Goal: Transaction & Acquisition: Subscribe to service/newsletter

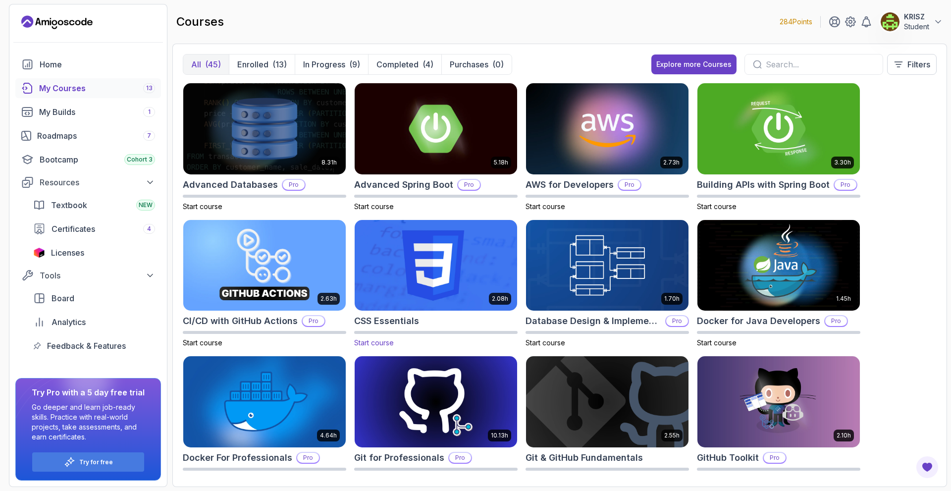
click at [378, 343] on span "Start course" at bounding box center [374, 342] width 40 height 8
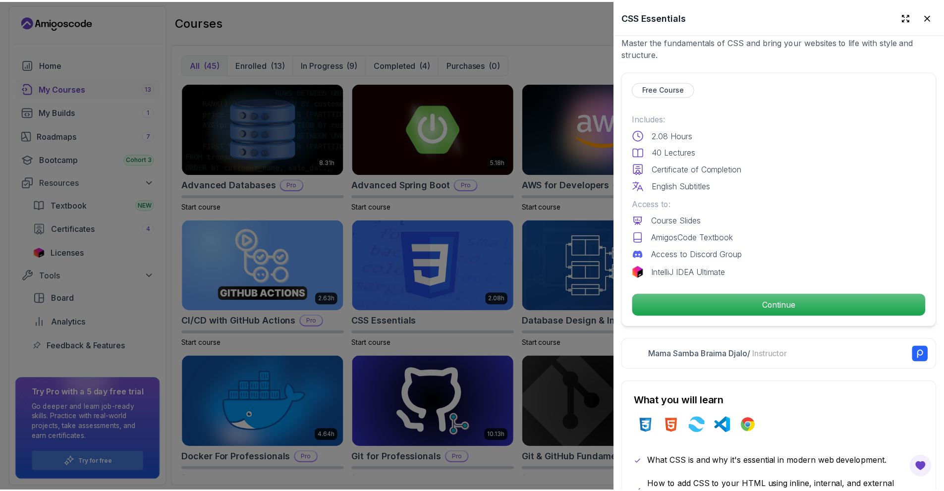
scroll to position [198, 0]
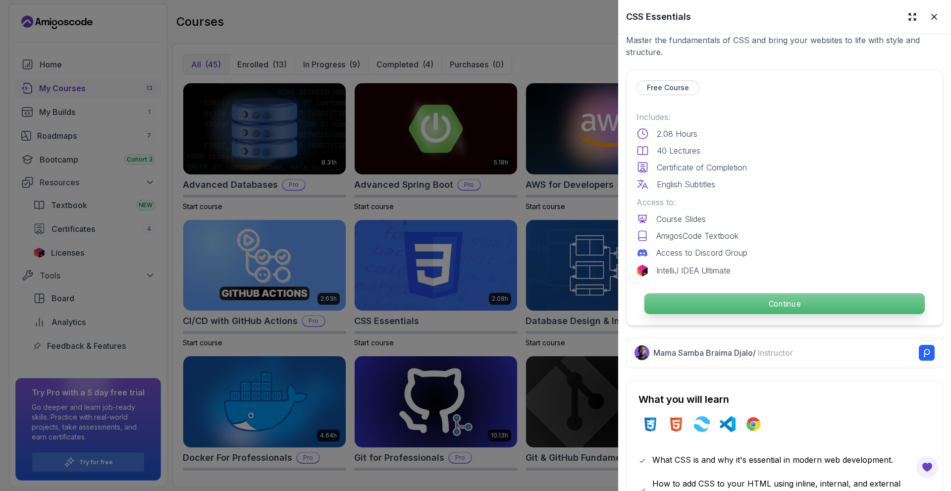
click at [719, 299] on p "Continue" at bounding box center [784, 303] width 280 height 21
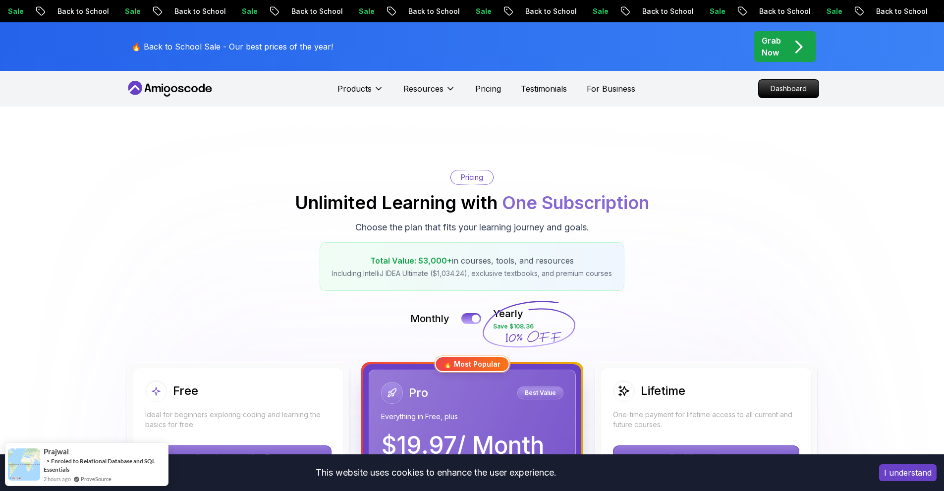
click at [284, 214] on div "Pricing Unlimited Learning with One Subscription Choose the plan that fits your…" at bounding box center [472, 230] width 694 height 121
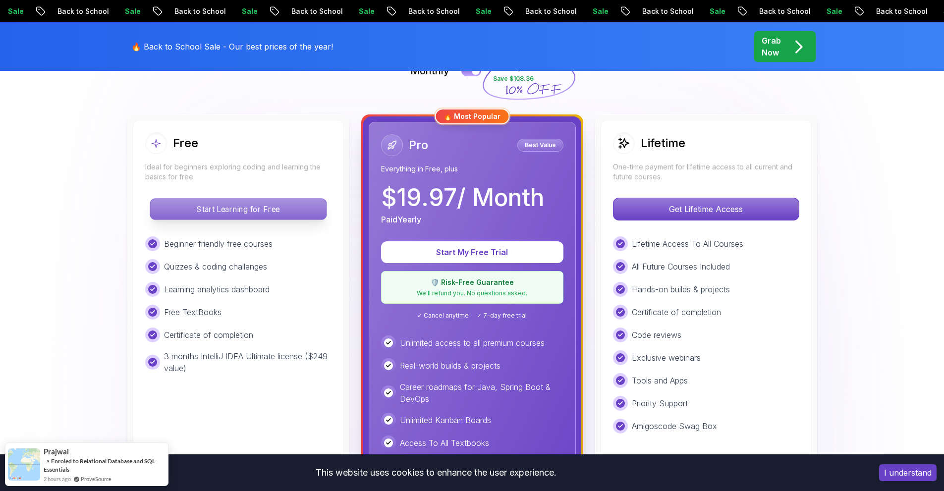
click at [281, 208] on p "Start Learning for Free" at bounding box center [238, 209] width 176 height 21
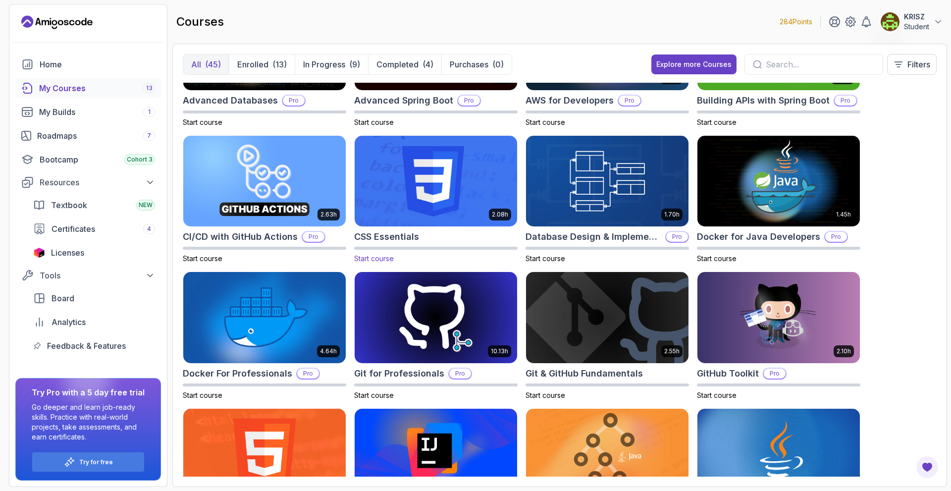
scroll to position [99, 0]
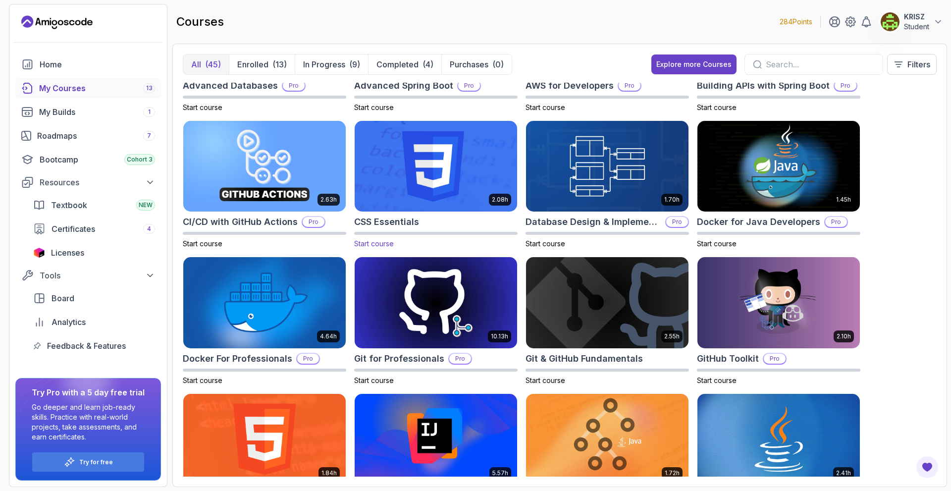
click at [423, 196] on img at bounding box center [436, 166] width 170 height 96
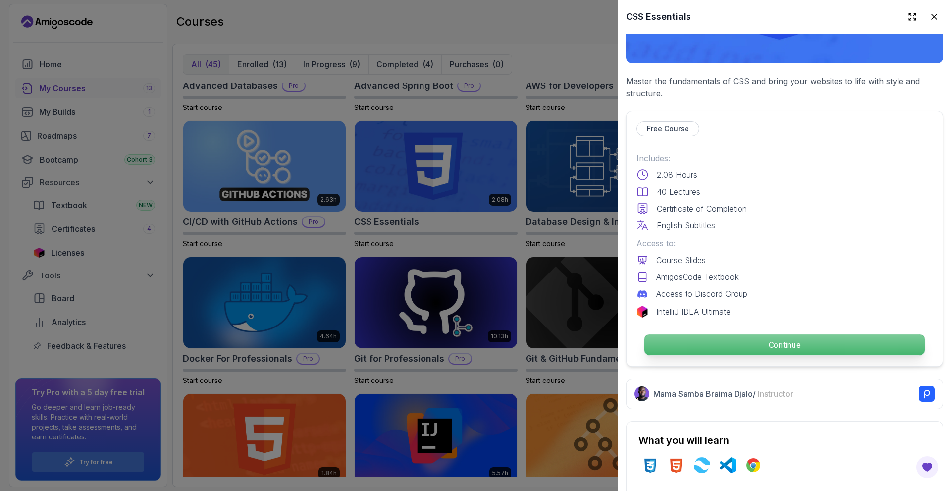
scroll to position [248, 0]
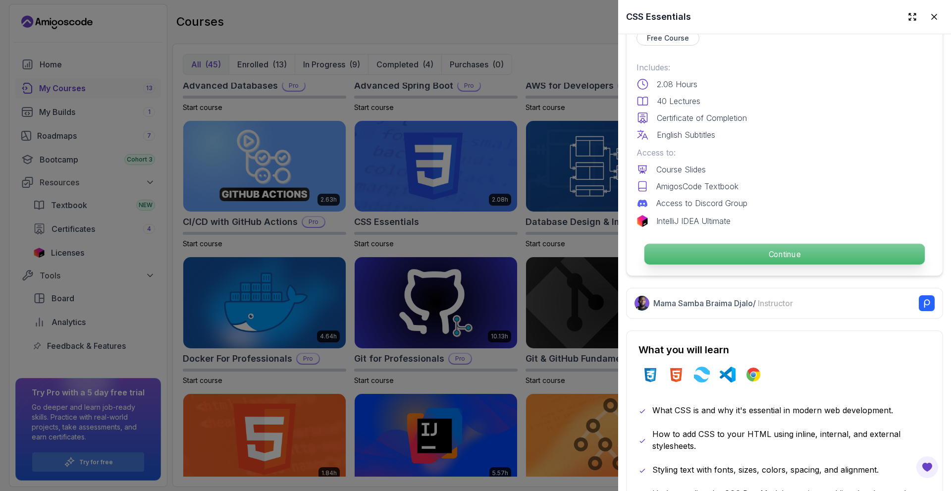
click at [692, 254] on p "Continue" at bounding box center [784, 254] width 280 height 21
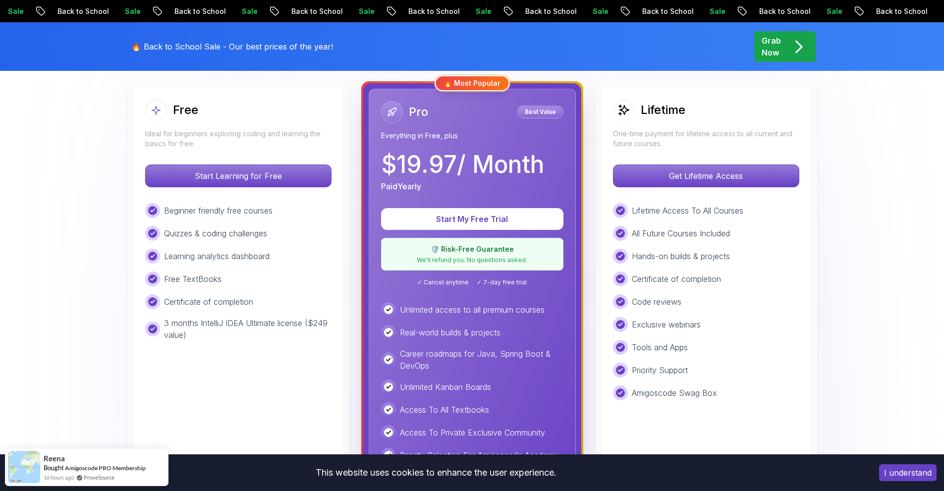
scroll to position [297, 0]
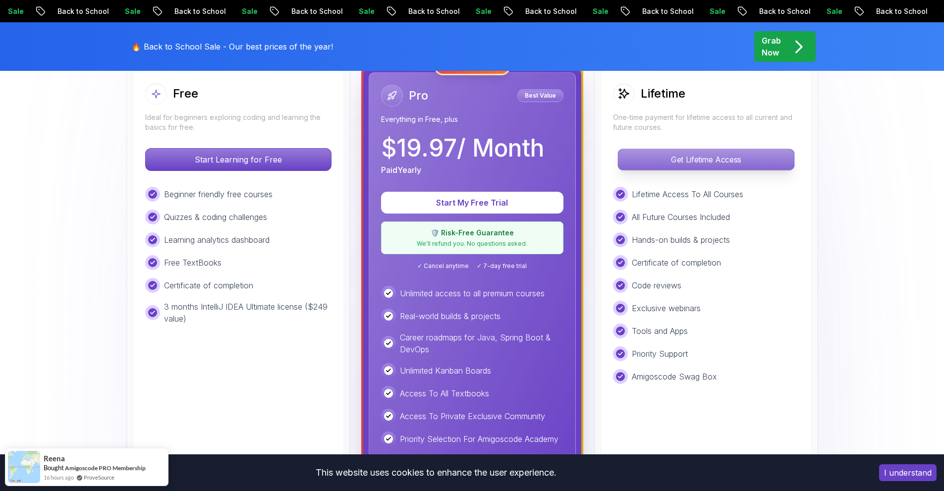
click at [668, 153] on p "Get Lifetime Access" at bounding box center [706, 159] width 176 height 21
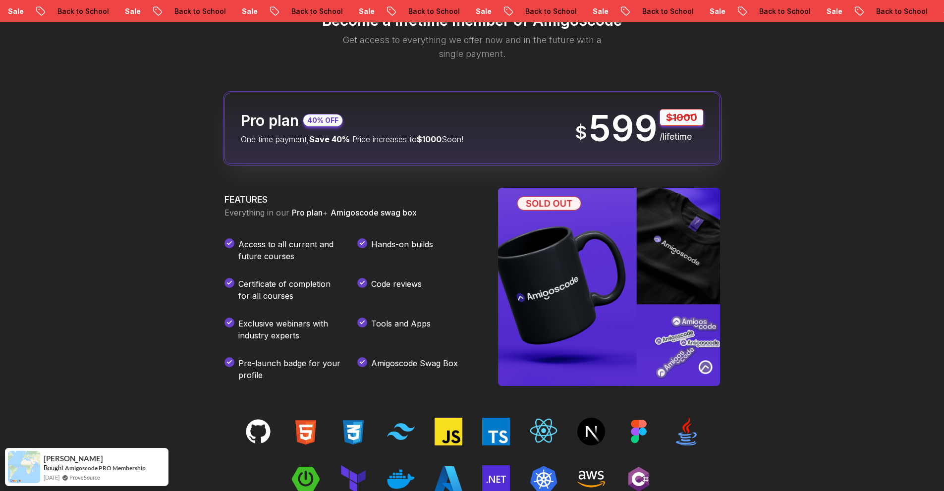
scroll to position [1238, 0]
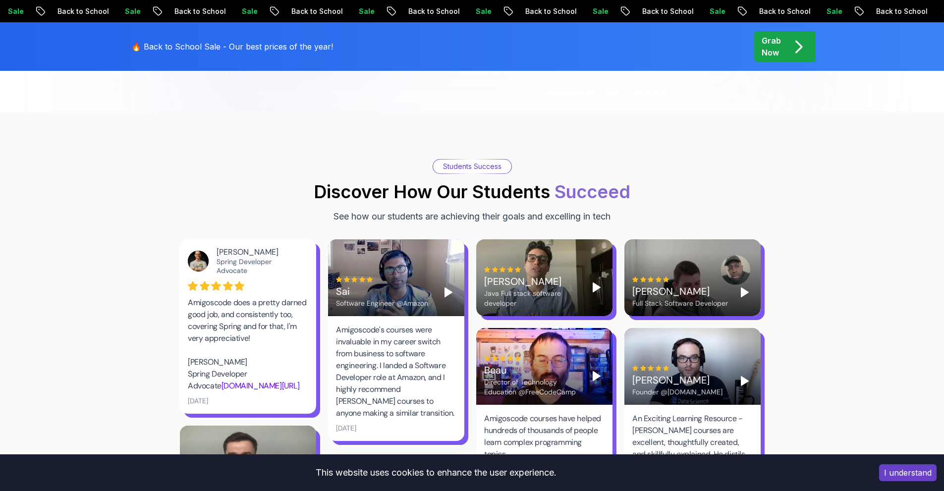
scroll to position [297, 0]
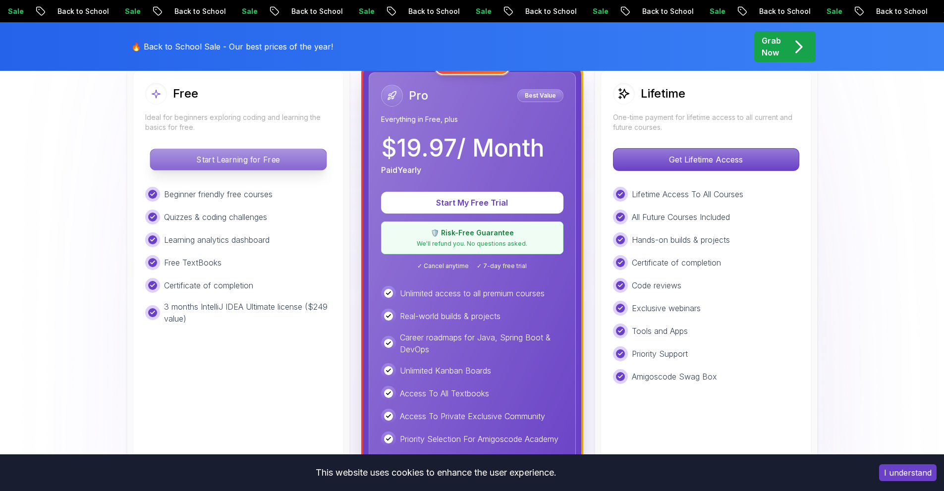
click at [216, 162] on p "Start Learning for Free" at bounding box center [238, 159] width 176 height 21
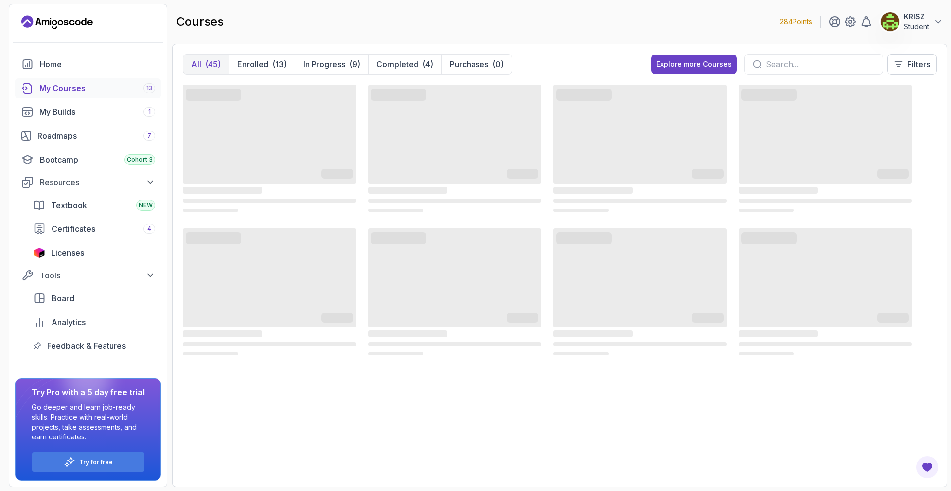
click at [777, 65] on input "text" at bounding box center [820, 64] width 109 height 12
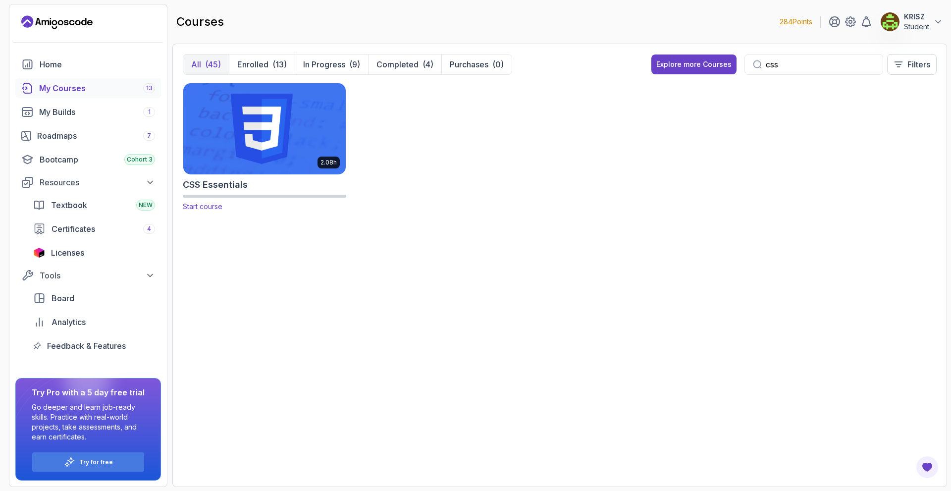
type input "css"
click at [286, 127] on img at bounding box center [264, 129] width 170 height 96
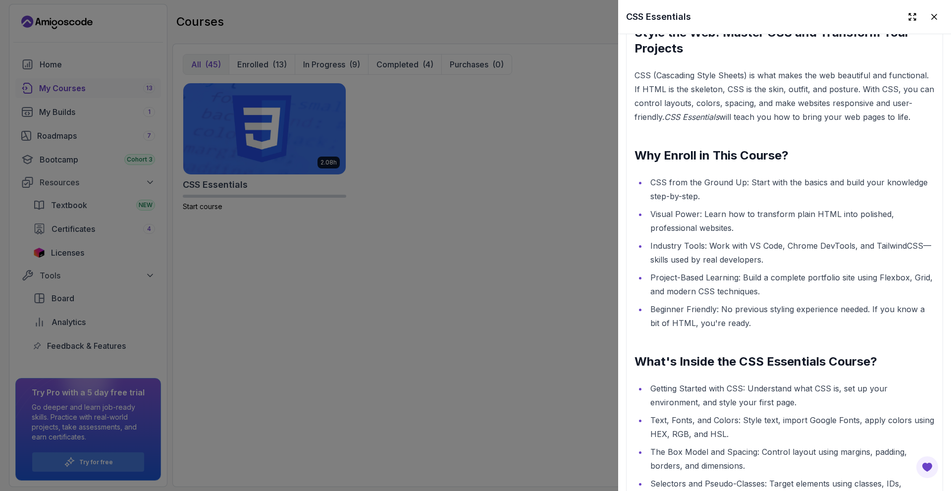
scroll to position [892, 0]
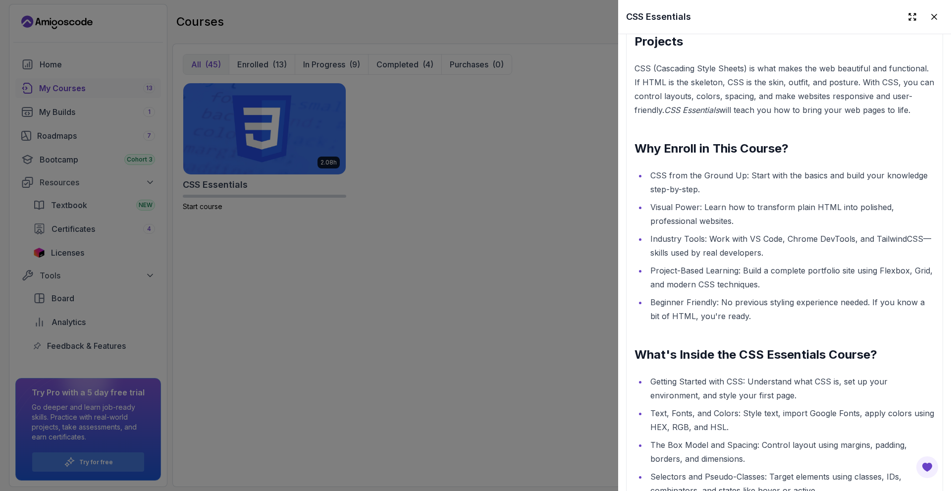
click at [522, 195] on div at bounding box center [475, 245] width 951 height 491
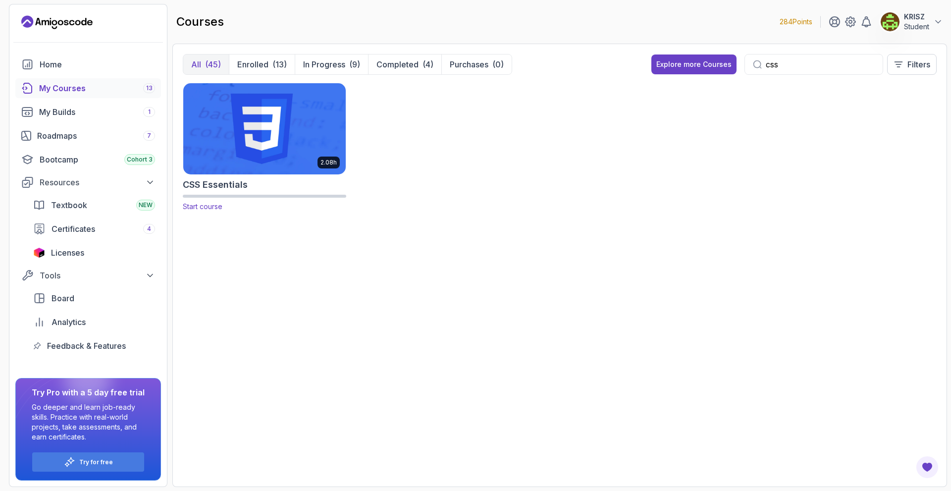
click at [271, 167] on img at bounding box center [264, 129] width 170 height 96
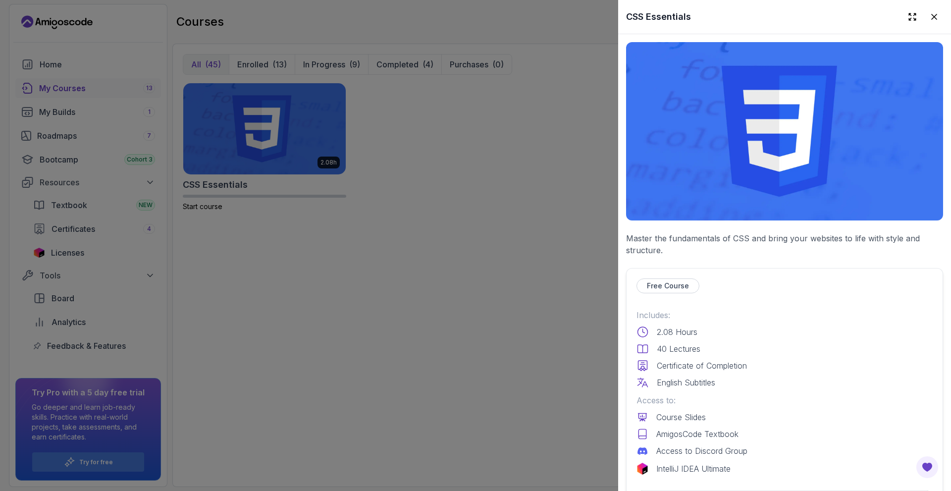
drag, startPoint x: 337, startPoint y: 239, endPoint x: 292, endPoint y: 235, distance: 45.7
click at [325, 235] on div at bounding box center [475, 245] width 951 height 491
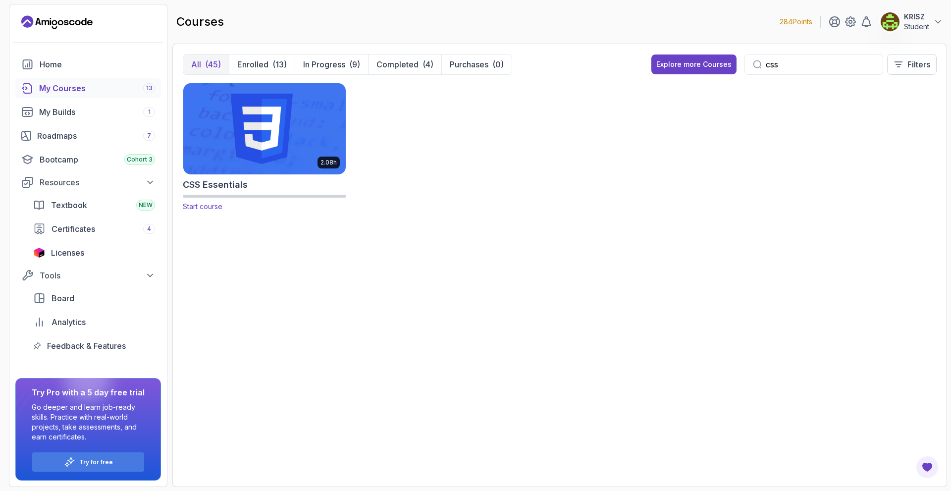
click at [212, 211] on p "Start course" at bounding box center [264, 207] width 163 height 10
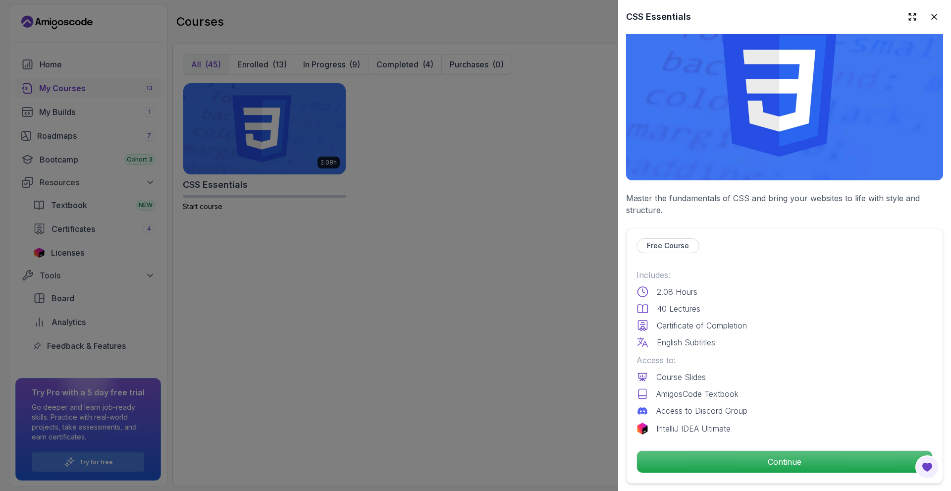
scroll to position [396, 0]
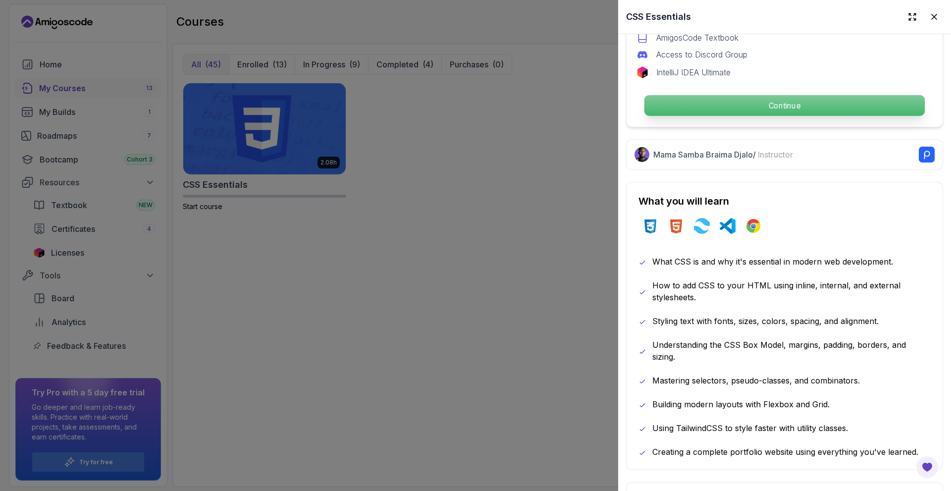
click at [723, 104] on p "Continue" at bounding box center [784, 105] width 280 height 21
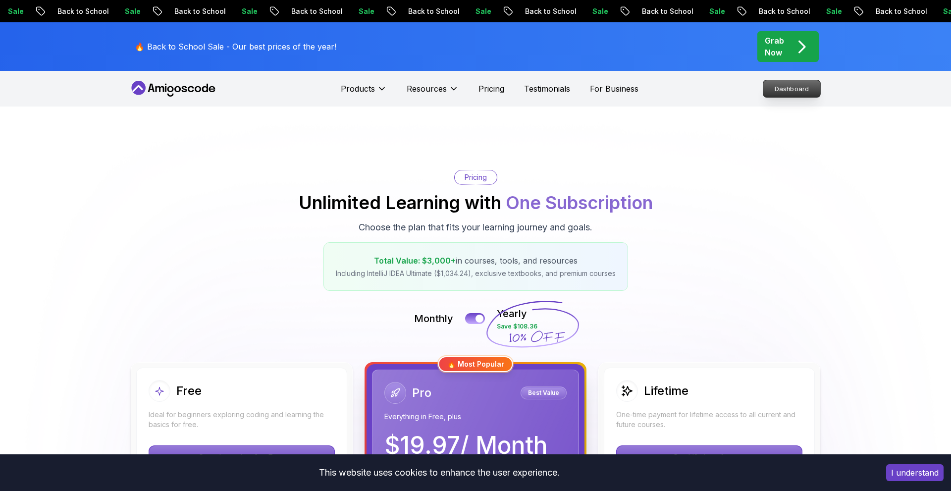
click at [792, 90] on p "Dashboard" at bounding box center [791, 88] width 57 height 17
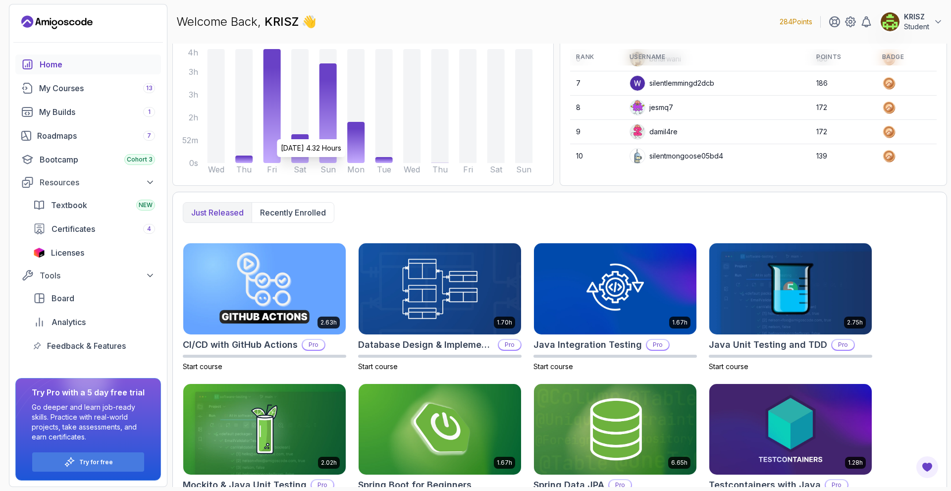
scroll to position [152, 0]
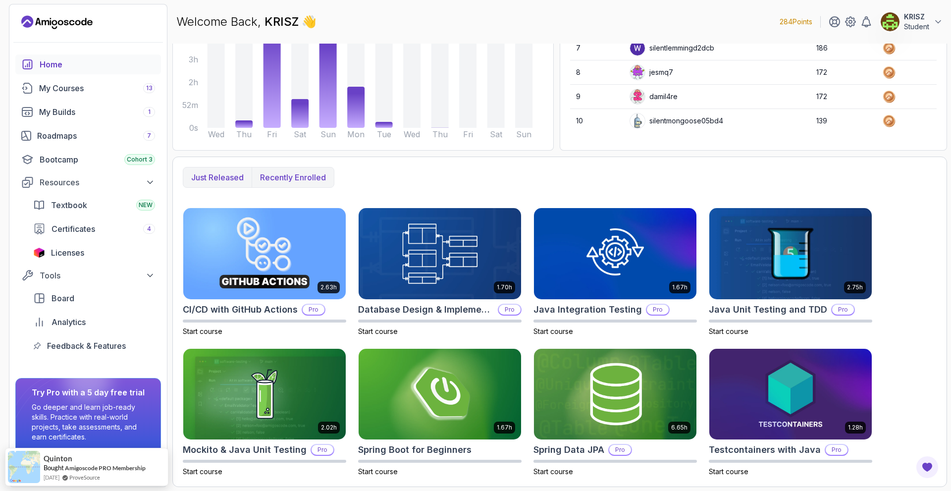
click at [295, 179] on p "Recently enrolled" at bounding box center [293, 177] width 66 height 12
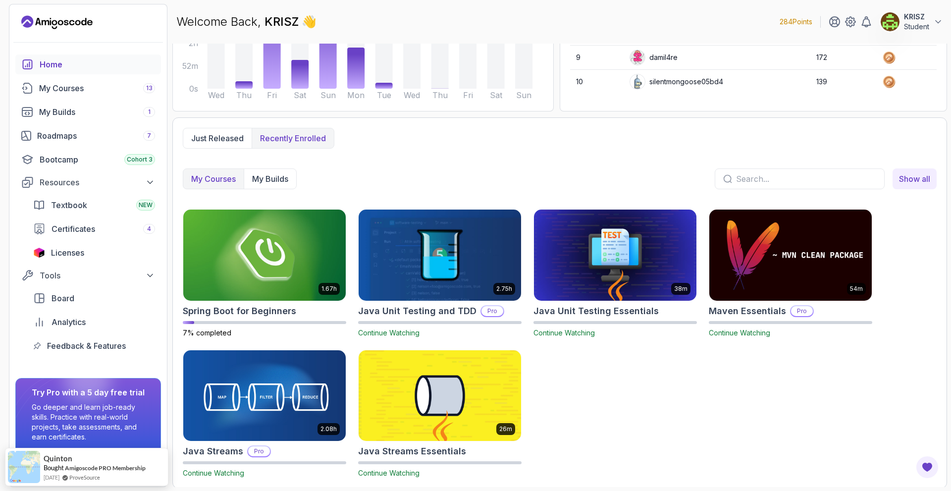
scroll to position [192, 0]
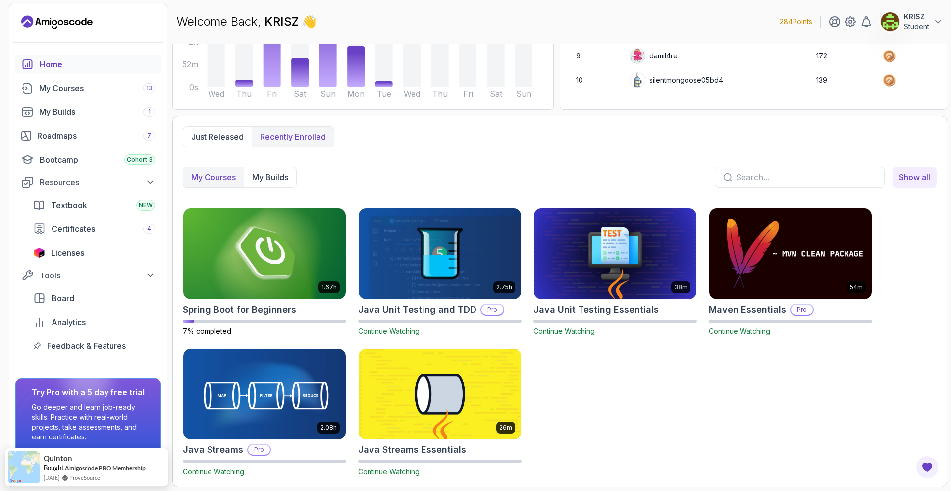
click at [213, 139] on p "Just released" at bounding box center [217, 137] width 53 height 12
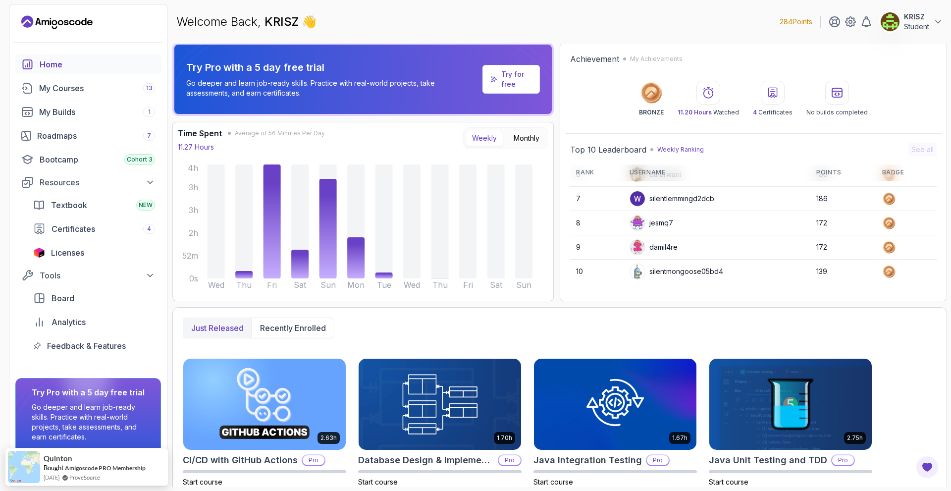
scroll to position [0, 0]
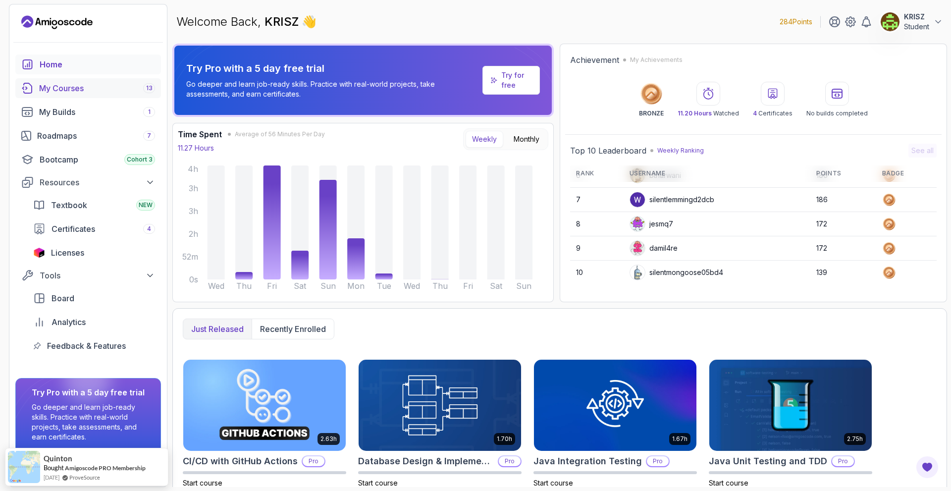
click at [66, 89] on div "My Courses 13" at bounding box center [97, 88] width 116 height 12
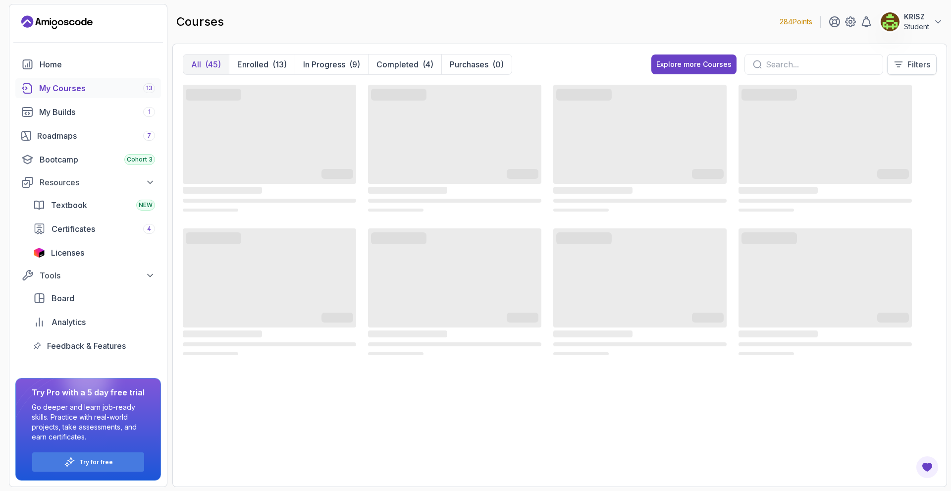
click at [924, 68] on p "Filters" at bounding box center [919, 64] width 23 height 12
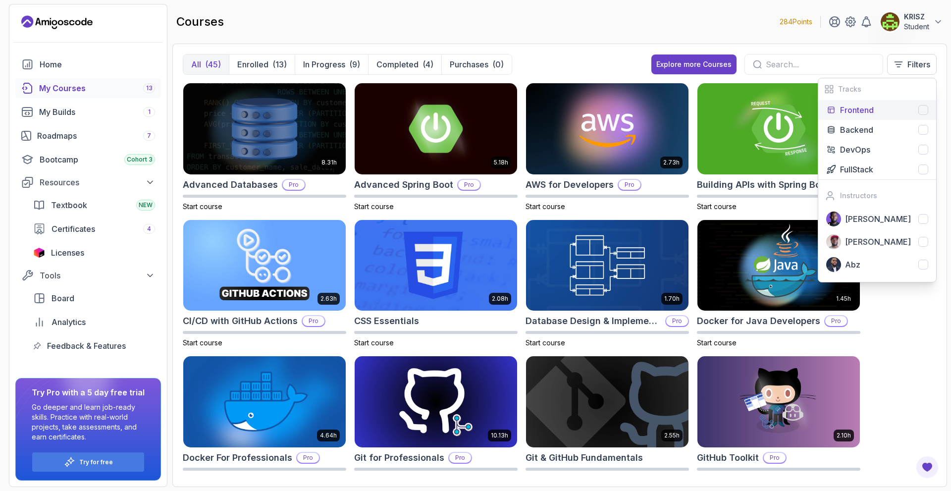
click at [921, 107] on div at bounding box center [923, 110] width 10 height 10
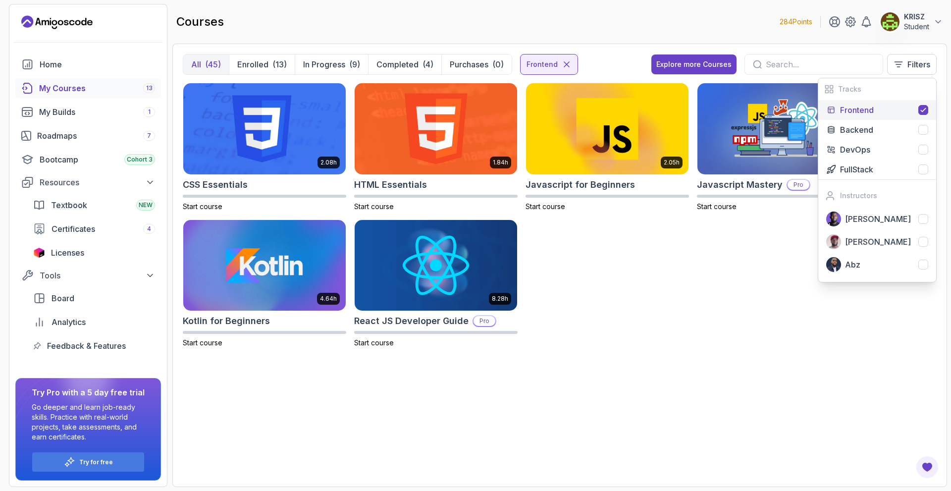
click at [600, 226] on div "2.08h CSS Essentials Start course 1.84h HTML Essentials Start course 2.05h Java…" at bounding box center [560, 221] width 754 height 277
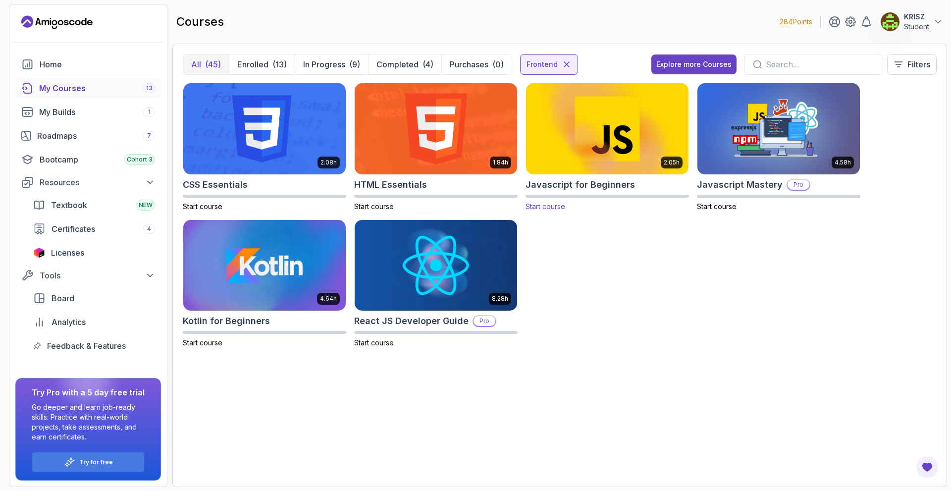
click at [598, 151] on img at bounding box center [607, 129] width 170 height 96
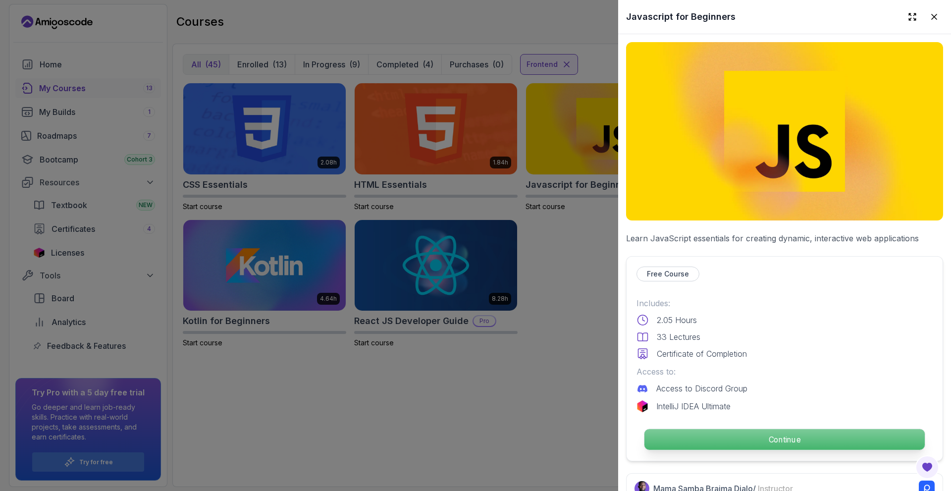
click at [725, 439] on p "Continue" at bounding box center [784, 439] width 280 height 21
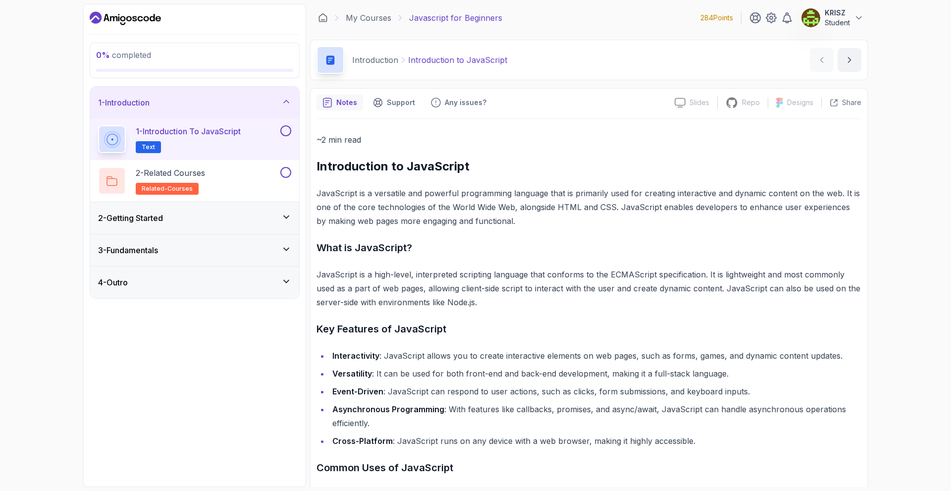
click at [284, 130] on button at bounding box center [285, 130] width 11 height 11
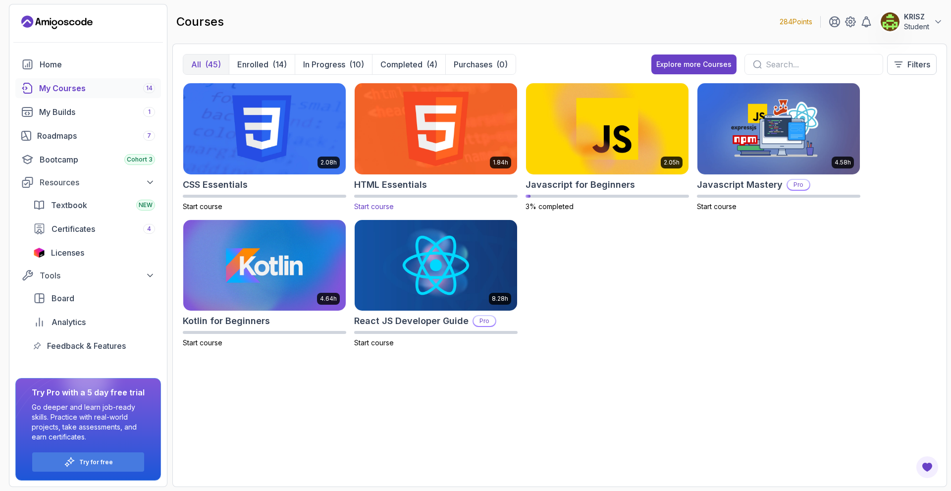
click at [464, 153] on img at bounding box center [436, 129] width 170 height 96
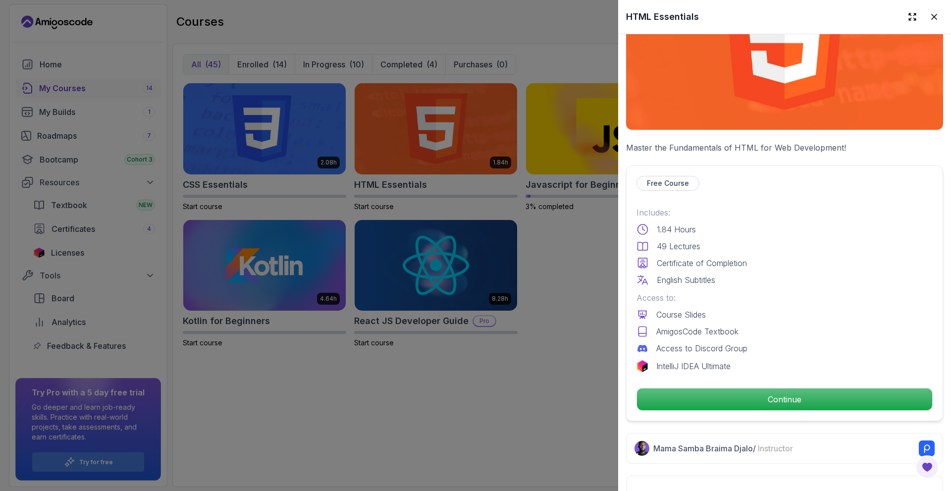
scroll to position [99, 0]
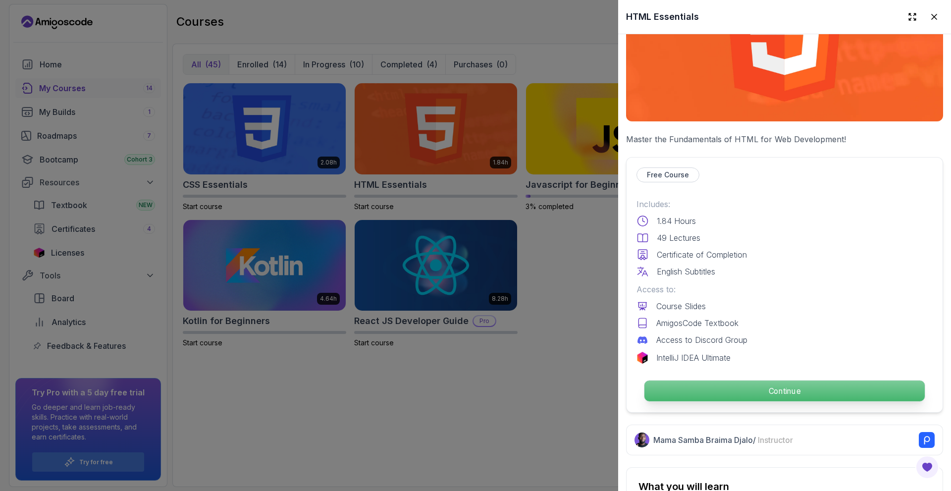
click at [738, 397] on p "Continue" at bounding box center [784, 390] width 280 height 21
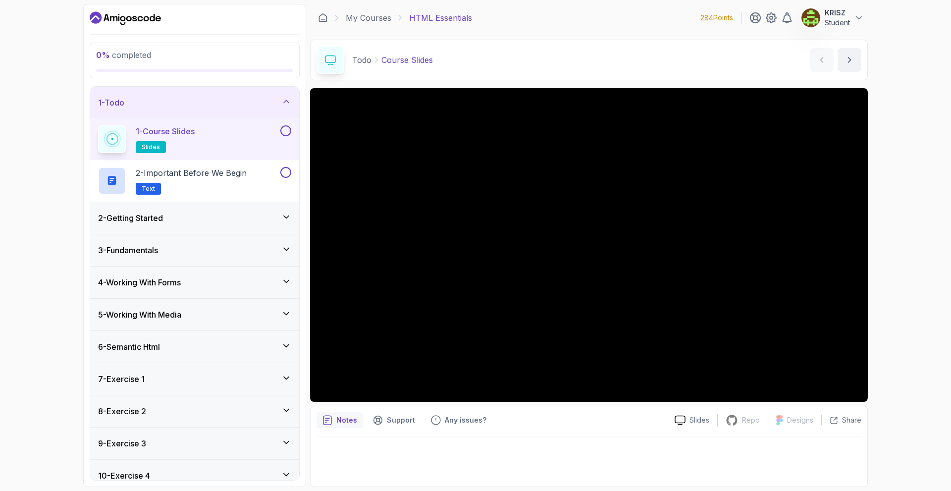
click at [284, 131] on button at bounding box center [285, 130] width 11 height 11
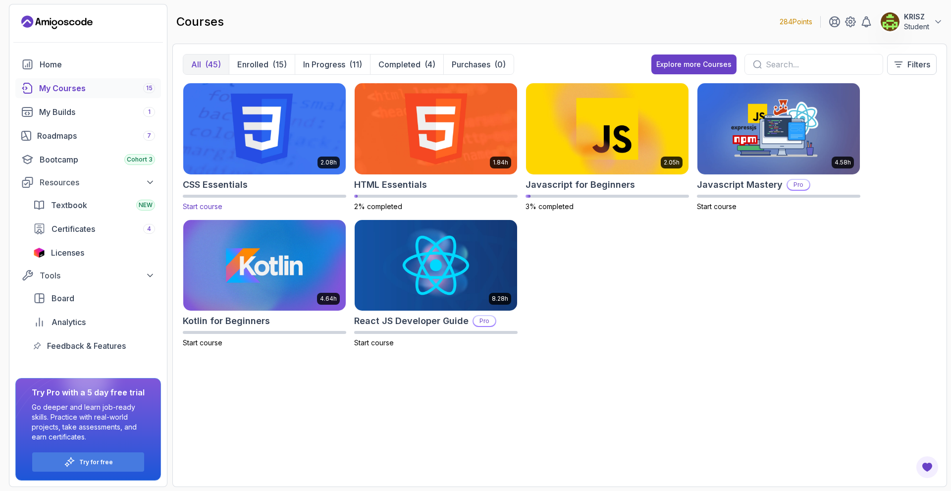
click at [313, 152] on img at bounding box center [264, 129] width 170 height 96
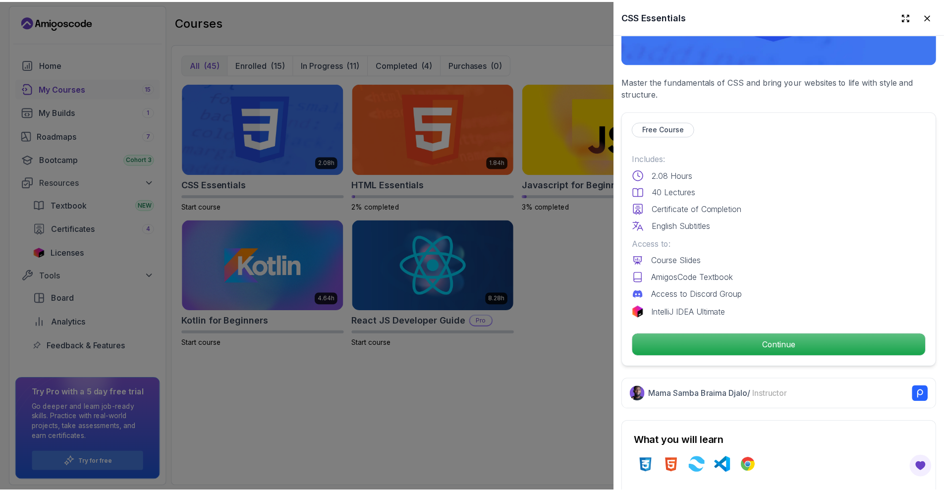
scroll to position [198, 0]
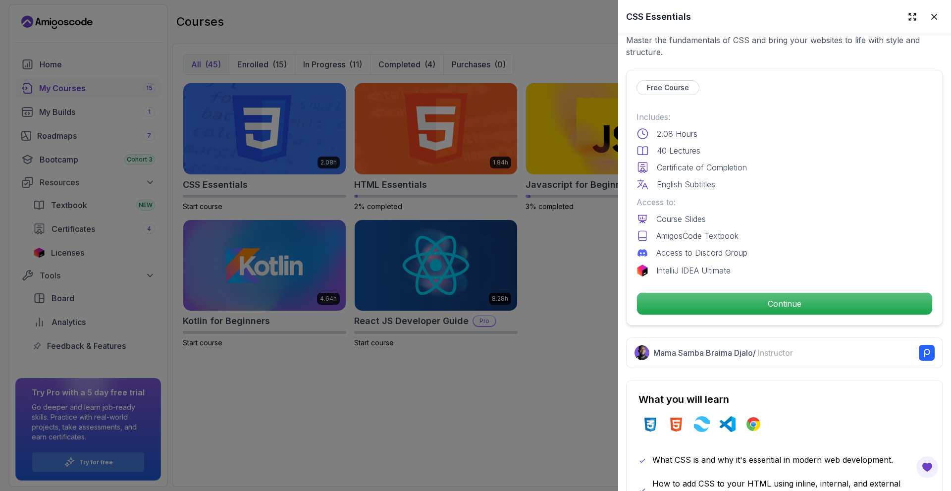
click at [717, 292] on div "Continue" at bounding box center [785, 303] width 296 height 23
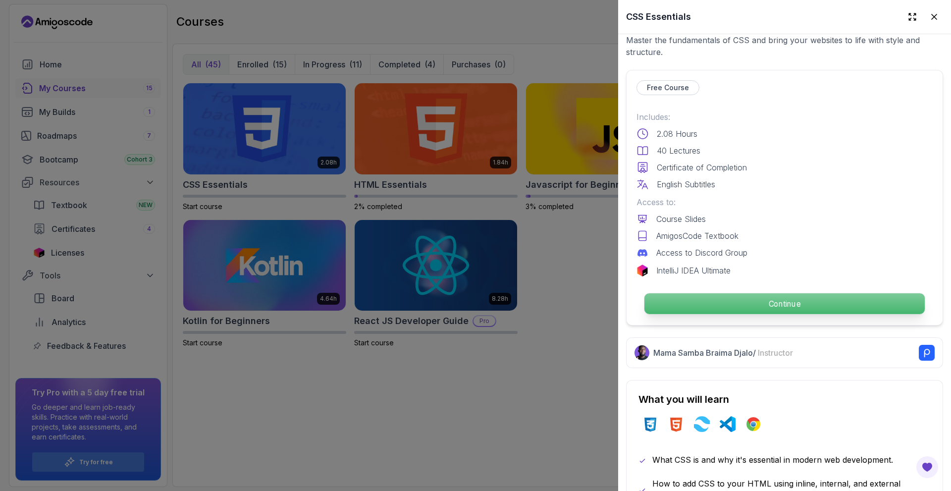
click at [716, 295] on p "Continue" at bounding box center [784, 303] width 280 height 21
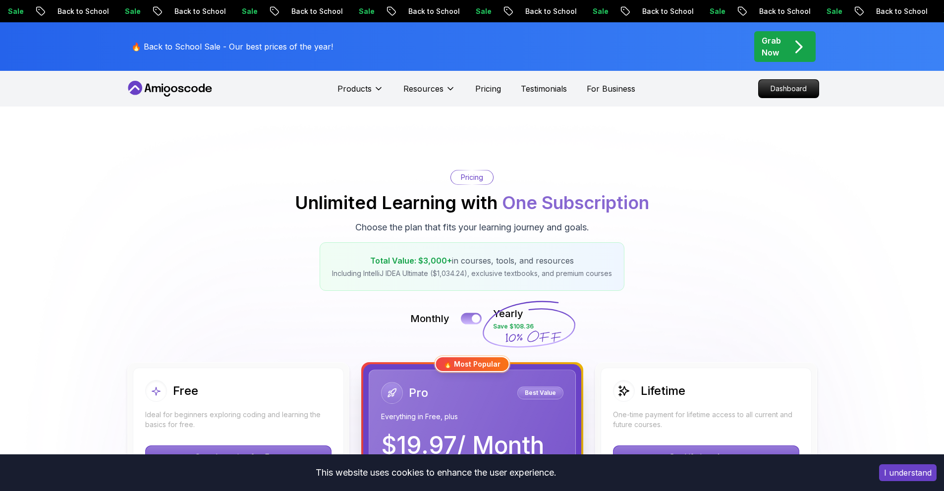
click at [473, 317] on div at bounding box center [476, 319] width 8 height 8
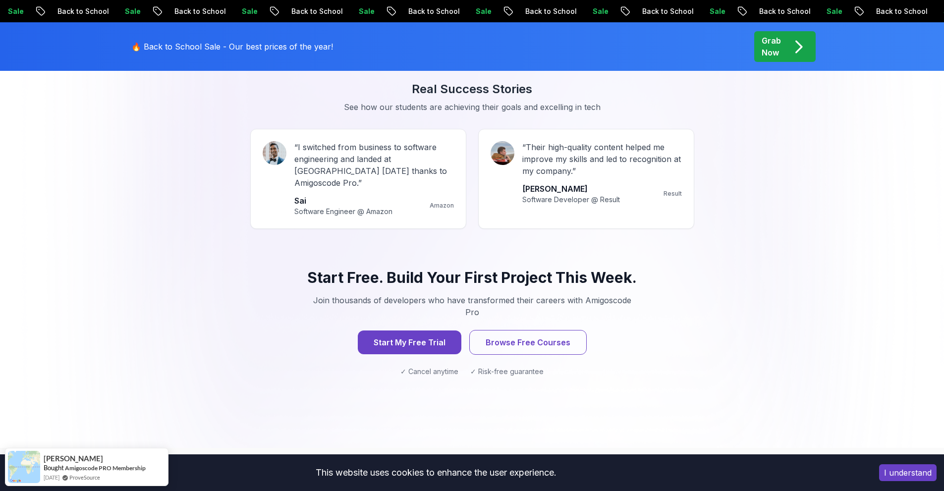
scroll to position [892, 0]
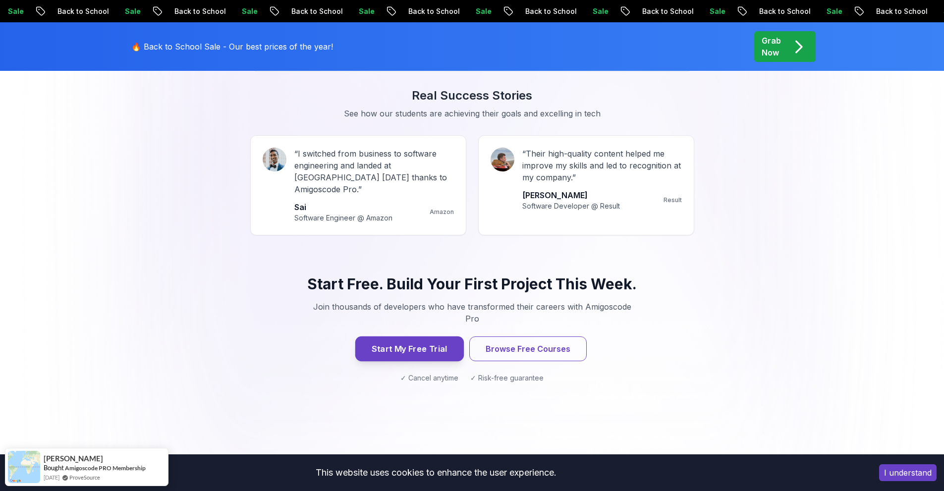
click at [442, 336] on button "Start My Free Trial" at bounding box center [409, 348] width 108 height 25
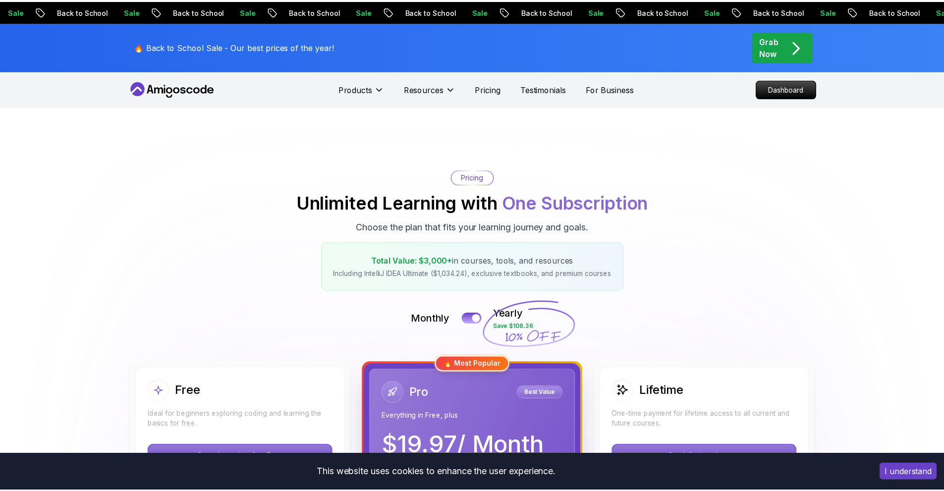
scroll to position [149, 0]
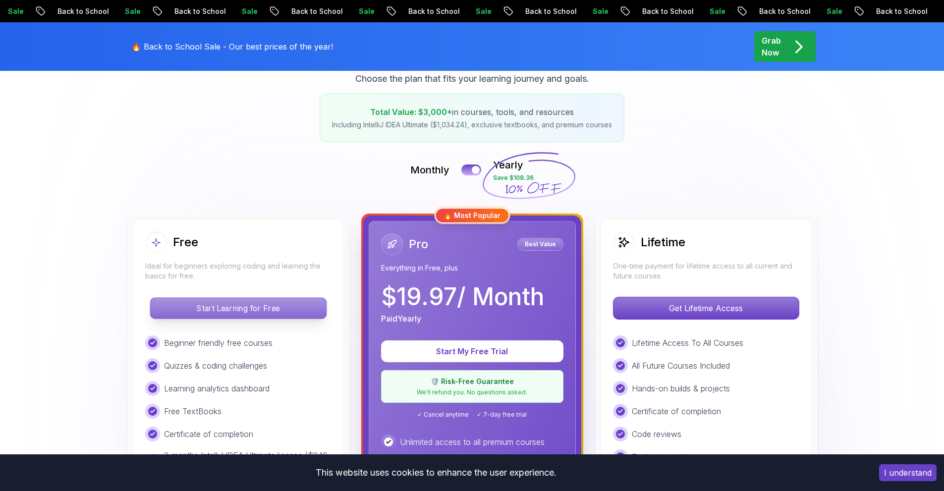
click at [266, 309] on p "Start Learning for Free" at bounding box center [238, 308] width 176 height 21
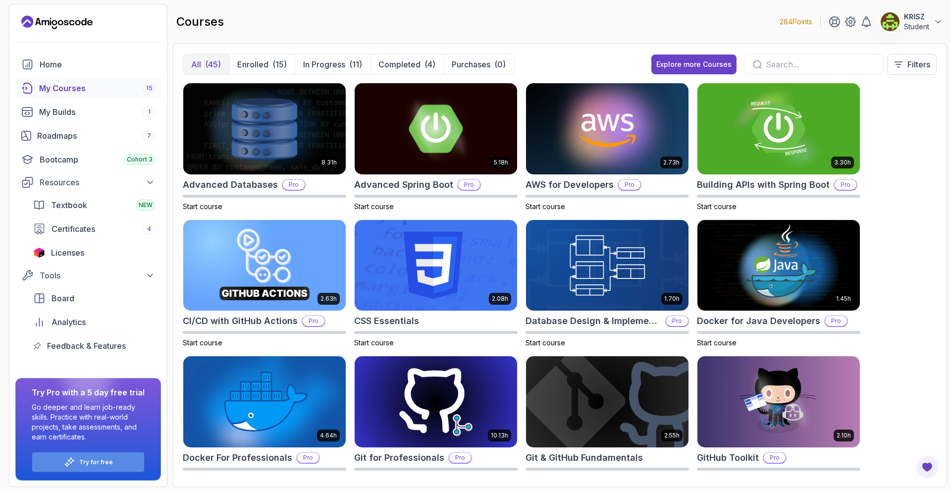
click at [109, 462] on p "Try for free" at bounding box center [96, 462] width 34 height 8
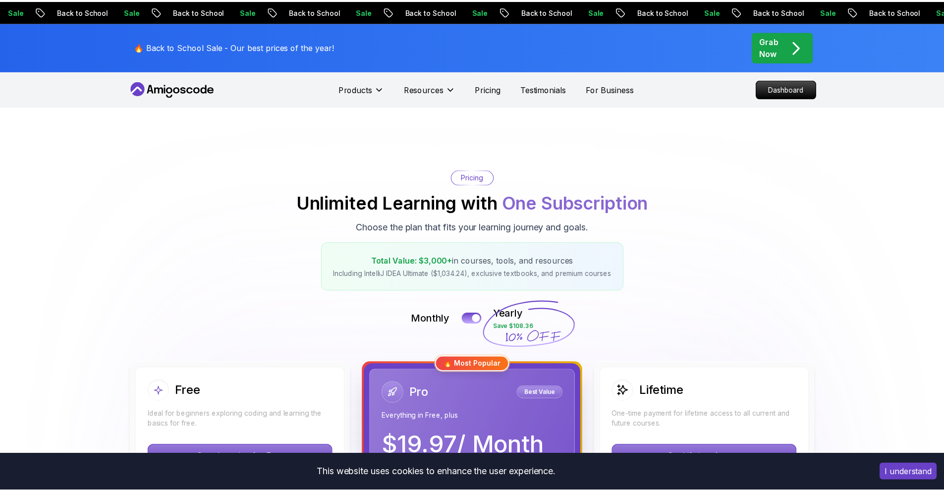
scroll to position [198, 0]
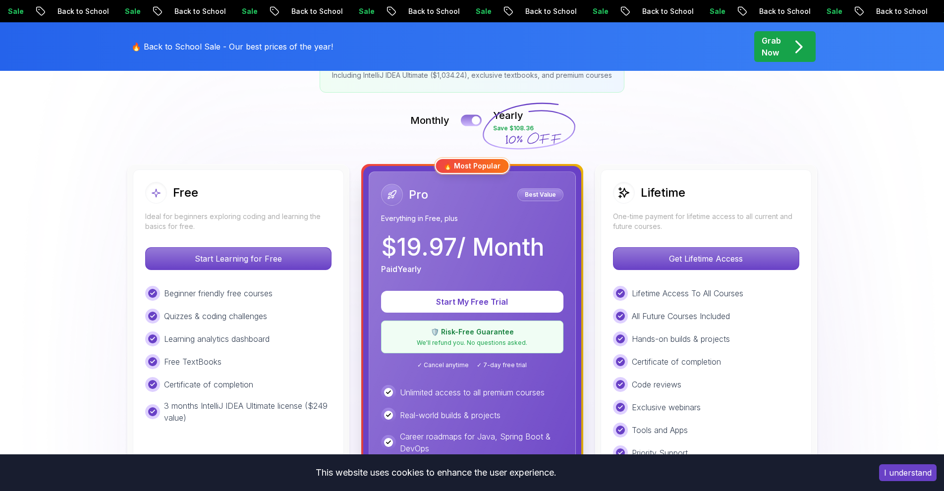
click at [475, 123] on div at bounding box center [476, 120] width 8 height 8
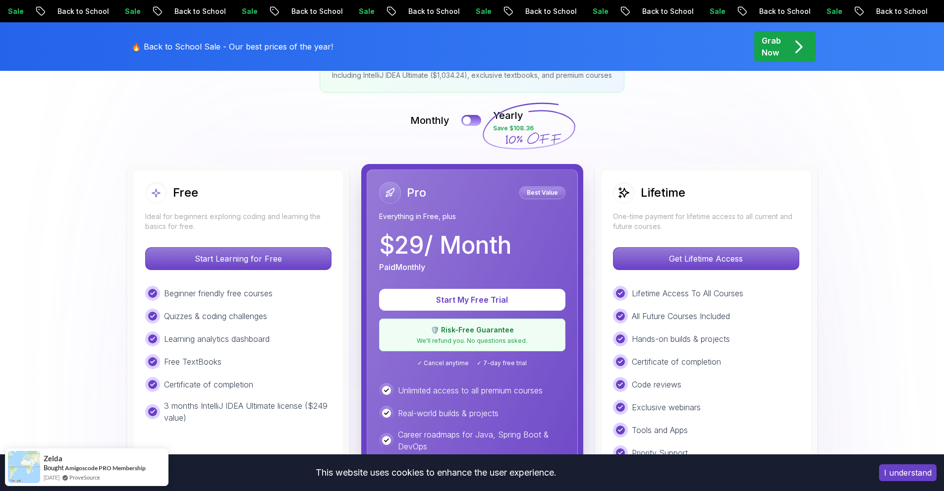
click at [504, 311] on div "Start My Free Trial 🛡️ Risk-Free Guarantee We'll refund you. No questions asked…" at bounding box center [472, 328] width 186 height 78
click at [500, 303] on p "Start My Free Trial" at bounding box center [472, 299] width 155 height 11
